Goal: Task Accomplishment & Management: Use online tool/utility

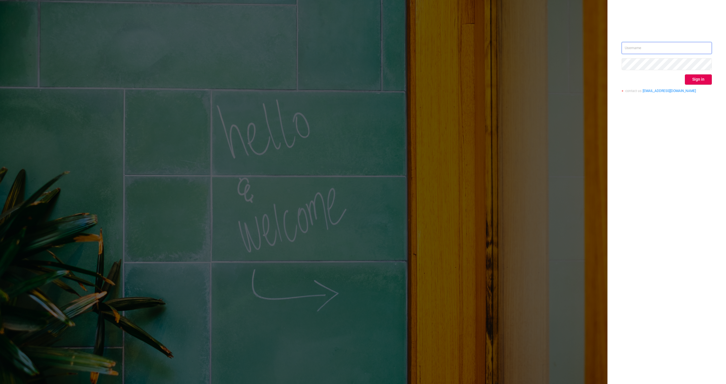
click at [634, 49] on input "text" at bounding box center [667, 48] width 90 height 12
type input "[EMAIL_ADDRESS][DOMAIN_NAME]"
click at [697, 81] on button "Sign in" at bounding box center [698, 79] width 27 height 10
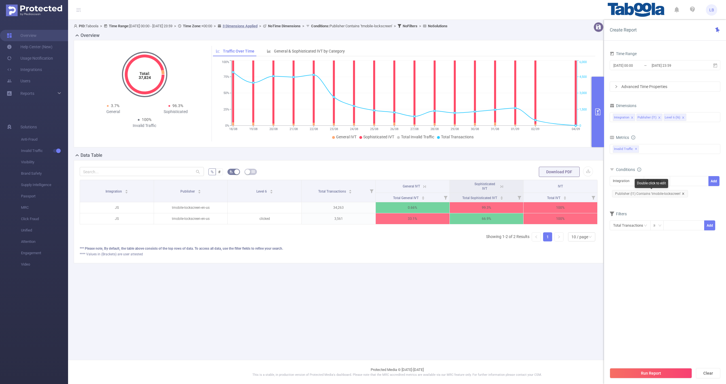
click at [684, 194] on icon "icon: close" at bounding box center [683, 193] width 3 height 3
click at [641, 182] on icon "icon: down" at bounding box center [640, 180] width 3 height 3
click at [641, 199] on li "Publisher (l1)" at bounding box center [627, 201] width 34 height 9
click at [677, 180] on div at bounding box center [689, 180] width 33 height 9
paste input "mychasma"
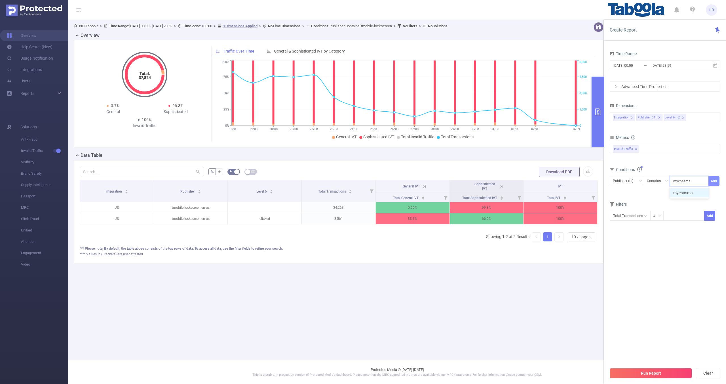
type input "mychasma"
click at [714, 180] on button "Add" at bounding box center [714, 181] width 11 height 10
click at [656, 383] on div "Run Report Clear" at bounding box center [665, 373] width 122 height 22
click at [658, 381] on div "Run Report Clear" at bounding box center [665, 373] width 122 height 22
click at [667, 373] on button "Run Report" at bounding box center [651, 373] width 82 height 10
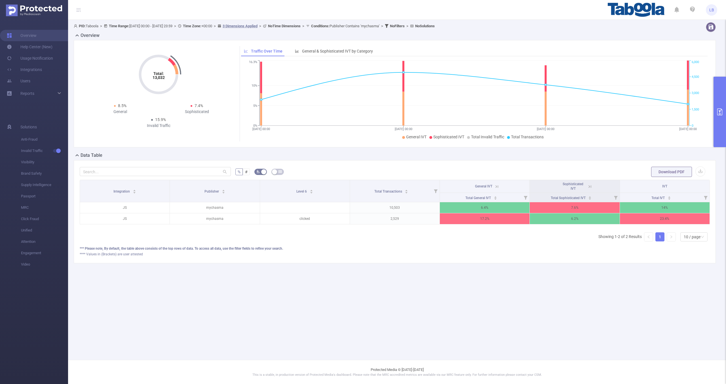
click at [488, 192] on th "General IVT" at bounding box center [485, 186] width 90 height 13
click at [490, 191] on th "General IVT" at bounding box center [485, 186] width 90 height 13
click at [494, 189] on th "General IVT" at bounding box center [485, 186] width 90 height 13
click at [495, 188] on icon at bounding box center [497, 186] width 5 height 5
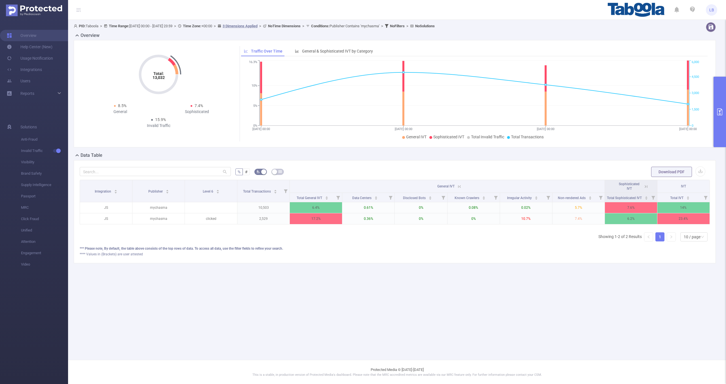
click at [456, 186] on icon at bounding box center [458, 186] width 7 height 6
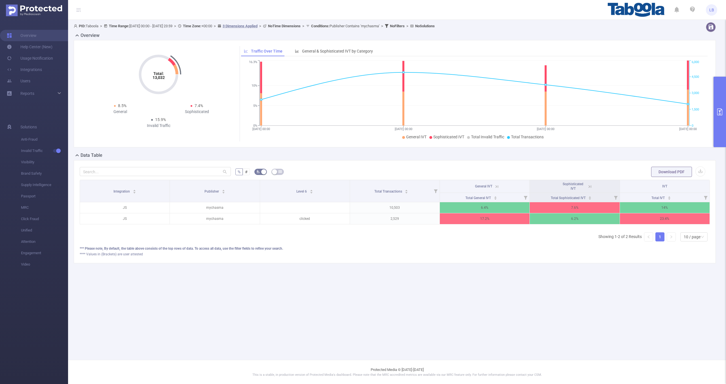
click at [592, 187] on icon at bounding box center [590, 186] width 5 height 5
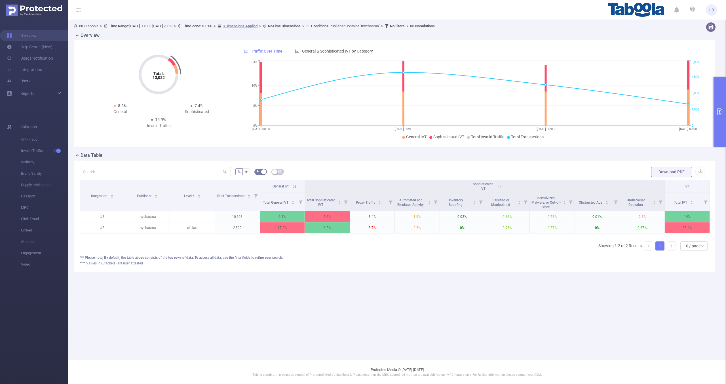
click at [499, 185] on icon at bounding box center [500, 186] width 5 height 5
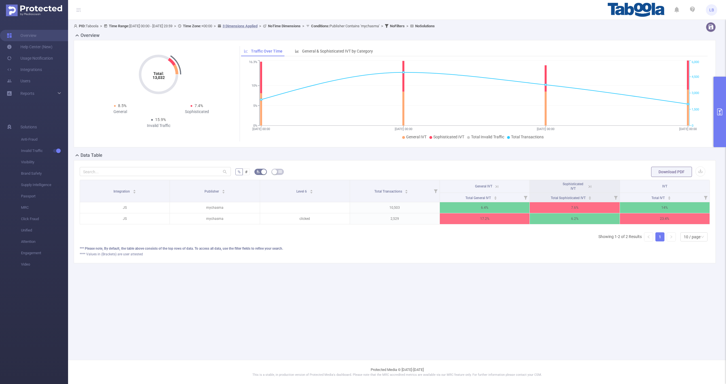
click at [495, 187] on icon at bounding box center [497, 186] width 5 height 5
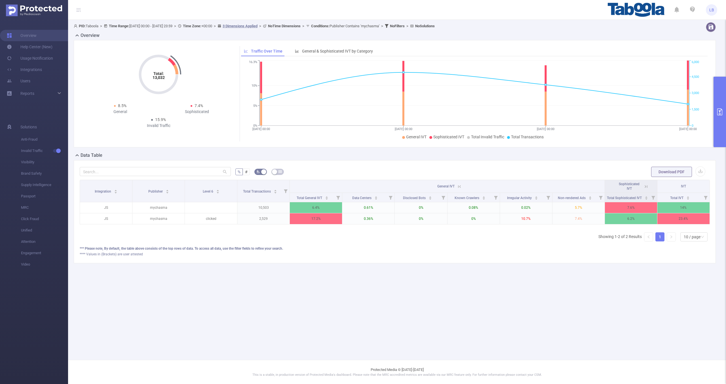
click at [718, 112] on icon "primary" at bounding box center [720, 111] width 7 height 7
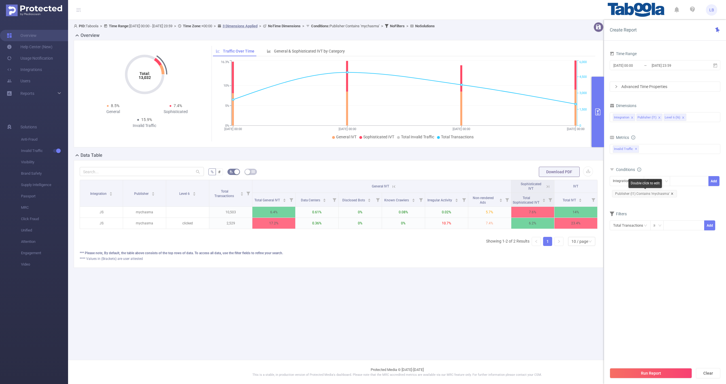
click at [671, 192] on icon "icon: close" at bounding box center [672, 193] width 3 height 3
click at [619, 179] on div "Integration" at bounding box center [623, 180] width 21 height 9
click at [635, 202] on li "Publisher (l1)" at bounding box center [627, 201] width 34 height 9
click at [684, 181] on div at bounding box center [689, 180] width 33 height 9
paste input "spigot-informationup"
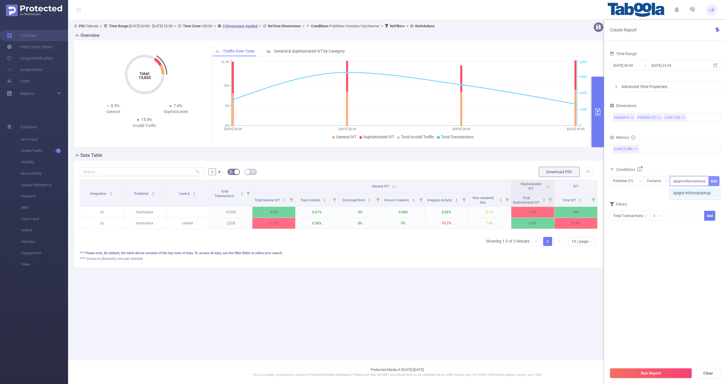
type input "spigot-informationup"
click at [715, 179] on button "Add" at bounding box center [714, 181] width 11 height 10
click at [658, 66] on input "[DATE] 23:59" at bounding box center [674, 66] width 46 height 8
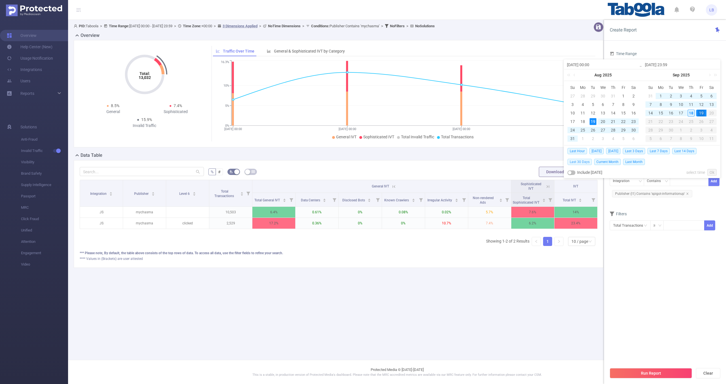
click at [573, 162] on span "Last 30 Days" at bounding box center [580, 162] width 24 height 6
type input "[DATE] 00:00"
type input "[DATE] 23:59"
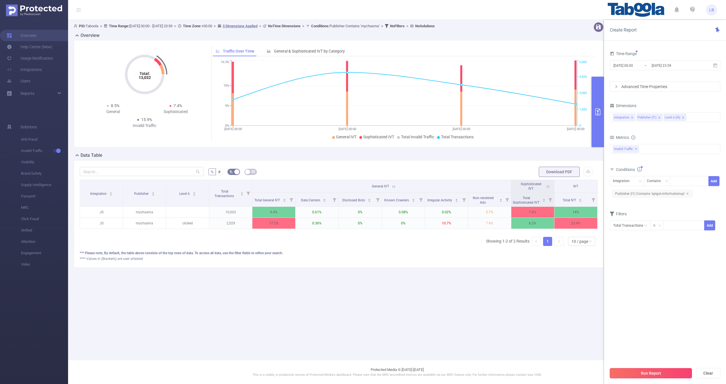
click at [648, 372] on button "Run Report" at bounding box center [651, 373] width 82 height 10
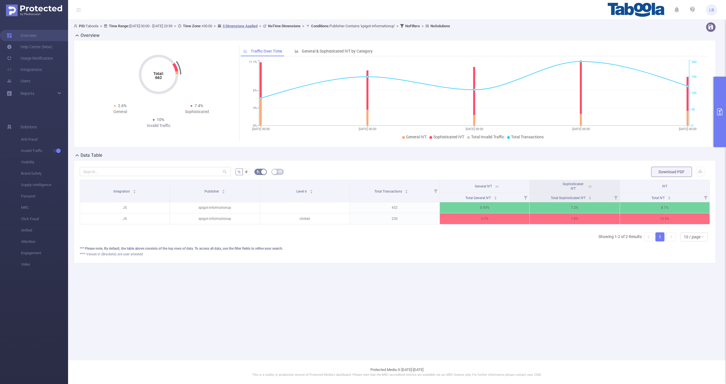
click at [587, 183] on span "Sophisticated IVT" at bounding box center [575, 185] width 28 height 5
click at [589, 185] on icon at bounding box center [590, 186] width 5 height 5
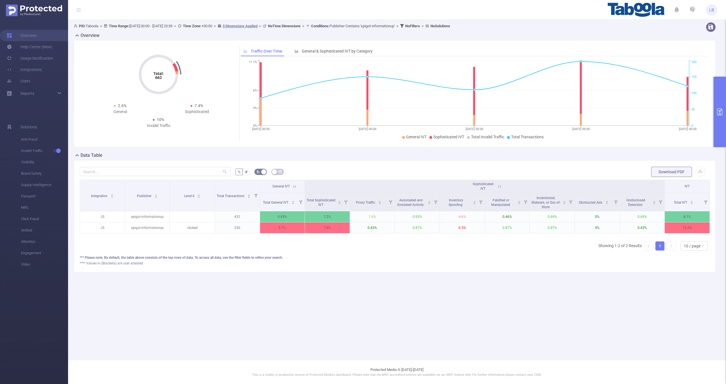
click at [497, 184] on icon at bounding box center [499, 186] width 7 height 6
